Goal: Find specific page/section: Find specific page/section

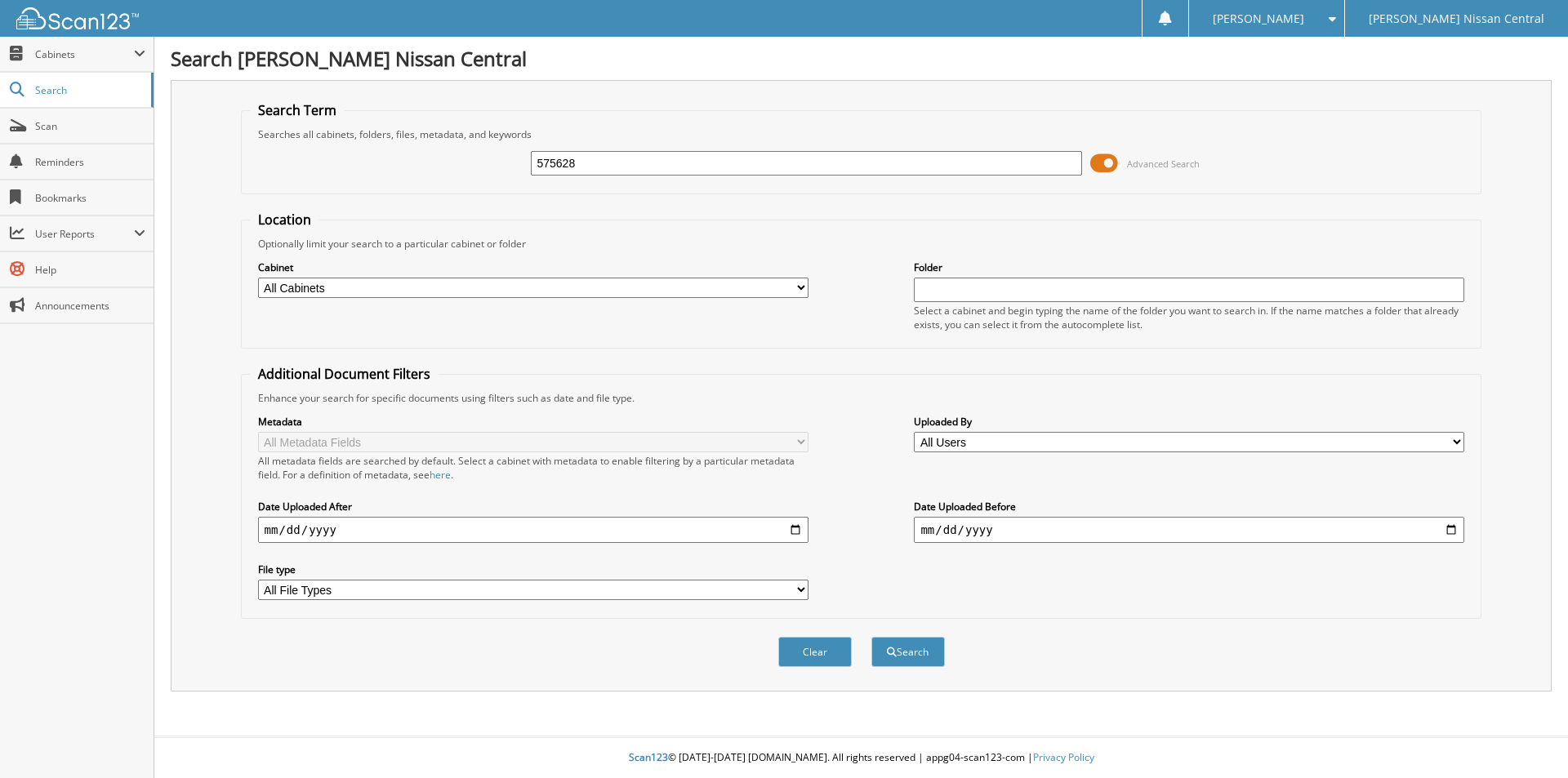
type input "575628"
click at [871, 637] on button "Search" at bounding box center [907, 651] width 73 height 30
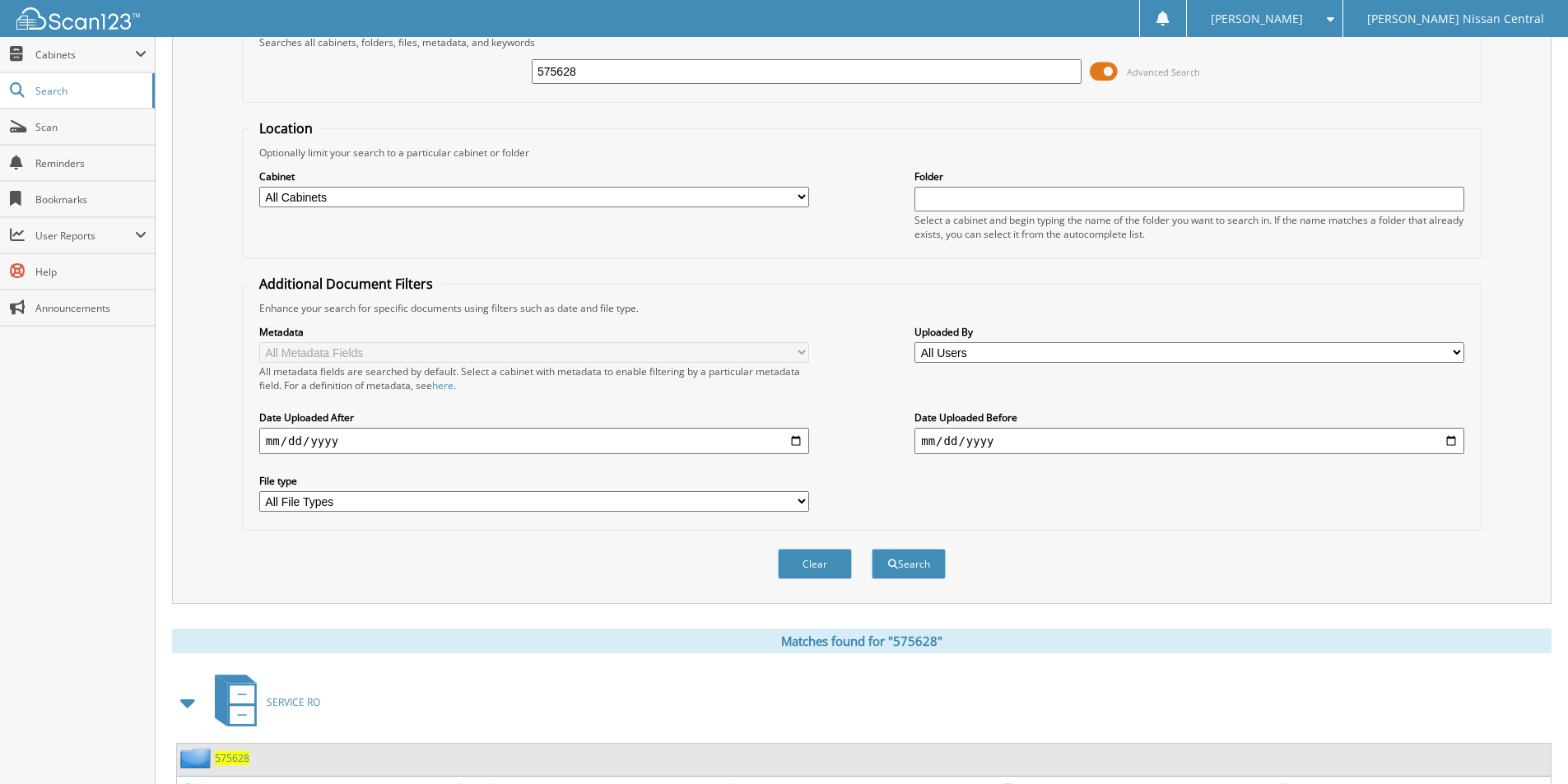
scroll to position [236, 0]
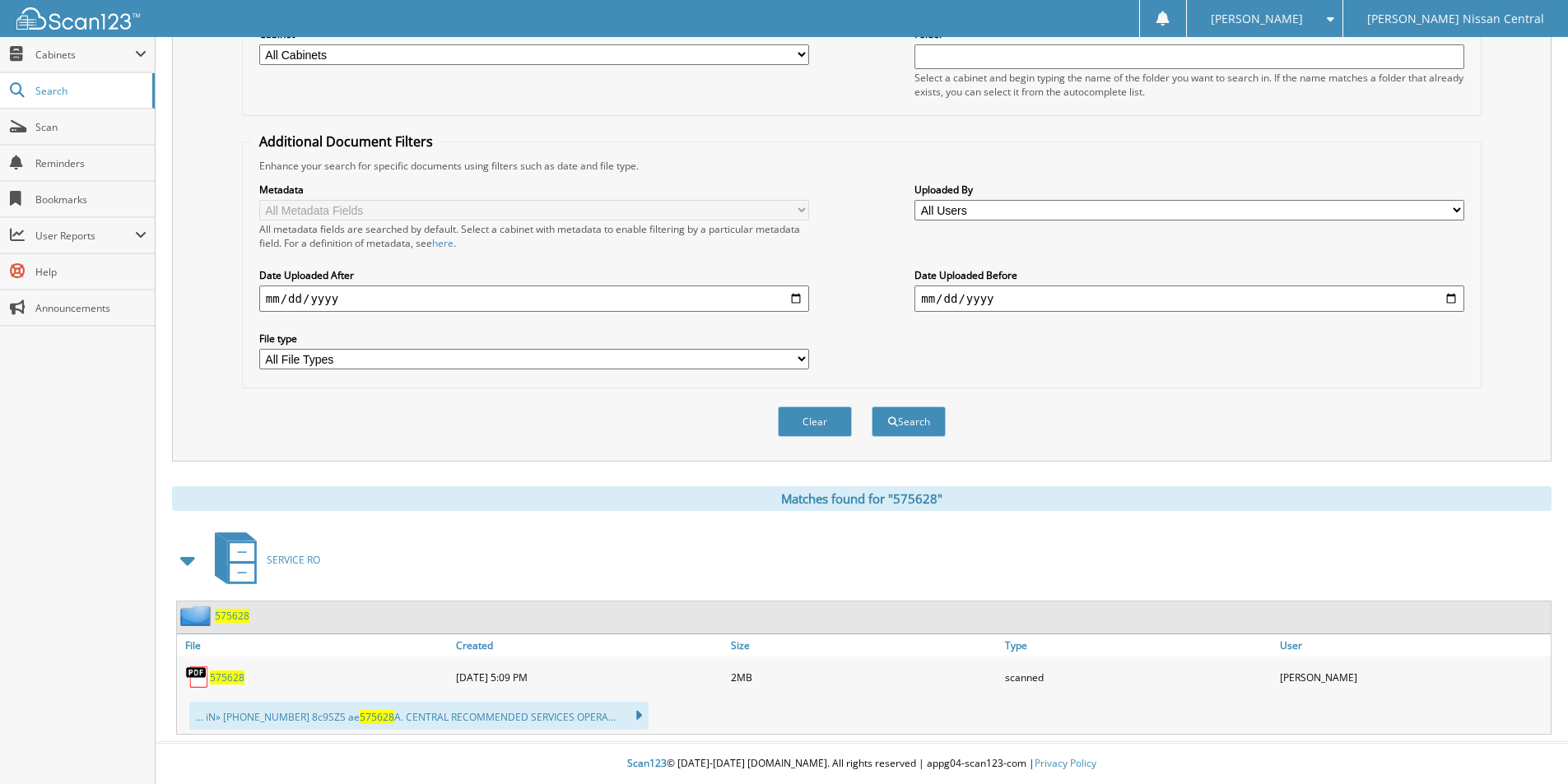
click at [223, 680] on span "575628" at bounding box center [227, 678] width 35 height 14
